Goal: Navigation & Orientation: Find specific page/section

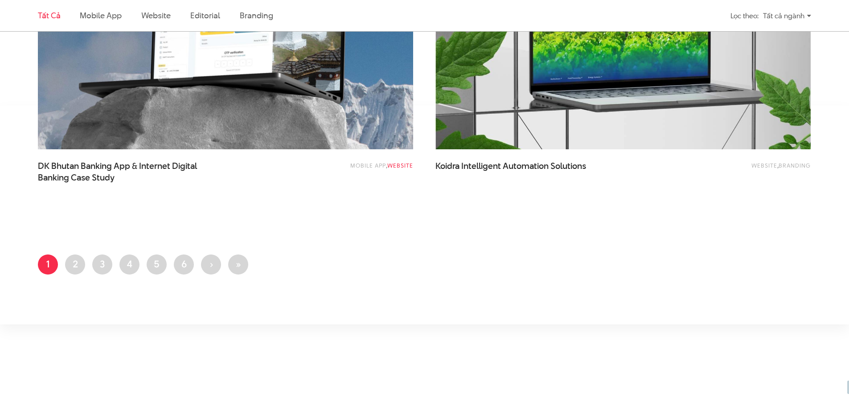
scroll to position [2317, 0]
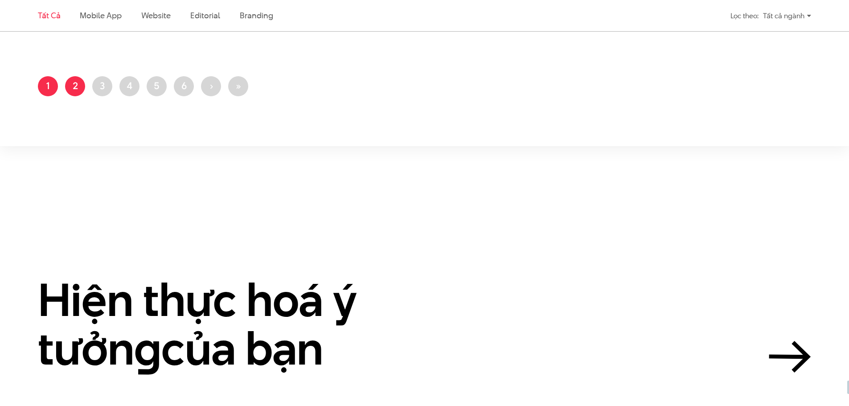
click at [74, 85] on link "Trang 2" at bounding box center [75, 86] width 20 height 20
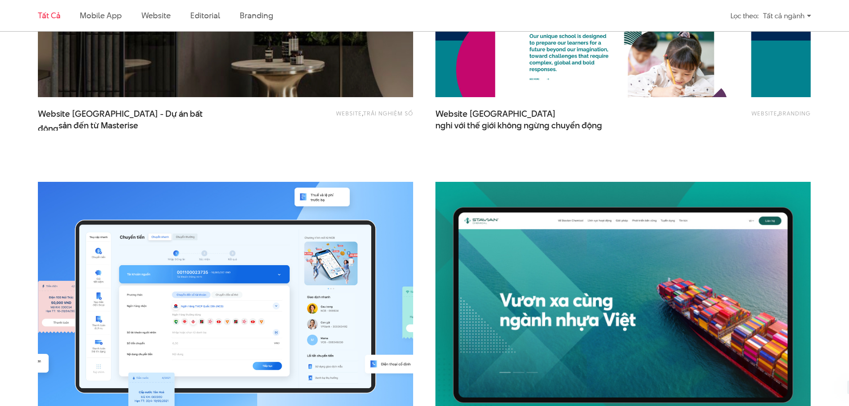
scroll to position [1248, 0]
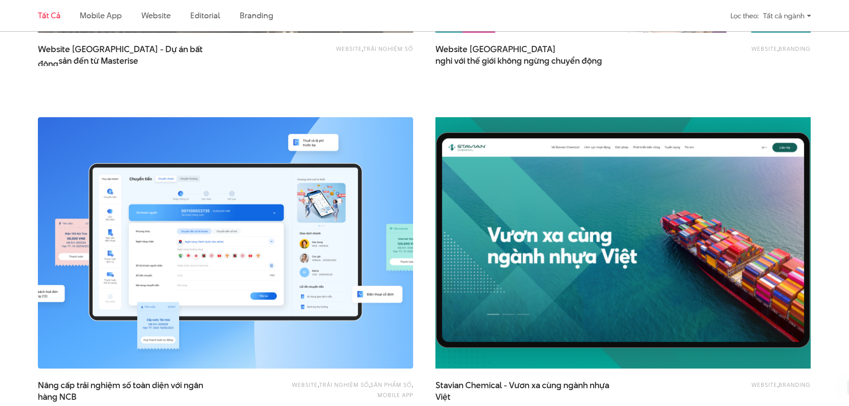
click at [497, 237] on img at bounding box center [623, 243] width 413 height 277
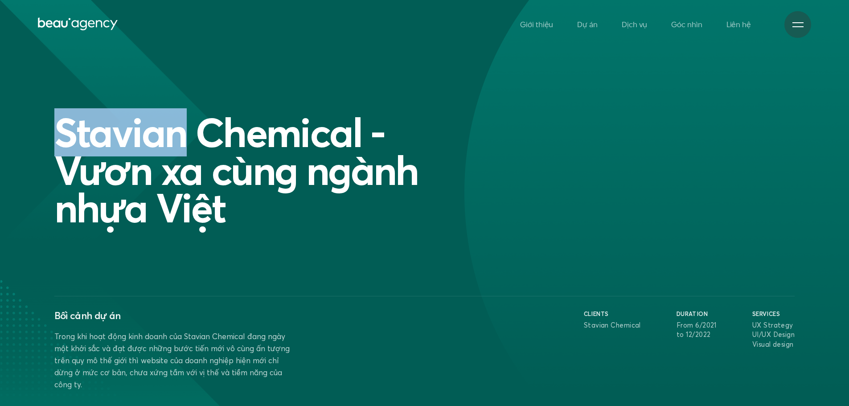
drag, startPoint x: 186, startPoint y: 139, endPoint x: 57, endPoint y: 133, distance: 129.3
click at [57, 133] on h1 "Stavian Chemical - Vươn xa cùng ngành nhựa Việt" at bounding box center [268, 170] width 428 height 113
copy h1 "Stavian"
